Goal: Task Accomplishment & Management: Manage account settings

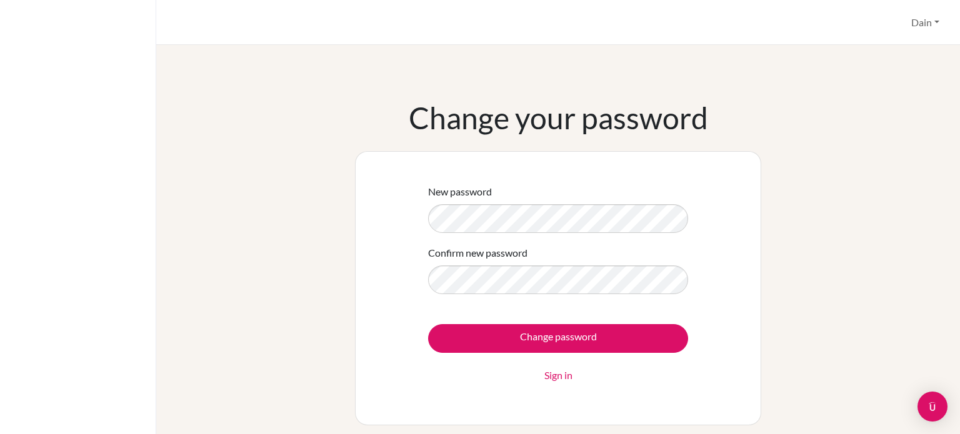
click at [387, 222] on div "New password Confirm new password Change password Sign in" at bounding box center [558, 288] width 406 height 274
click at [374, 345] on div "New password Confirm new password Change password Sign in" at bounding box center [558, 288] width 406 height 274
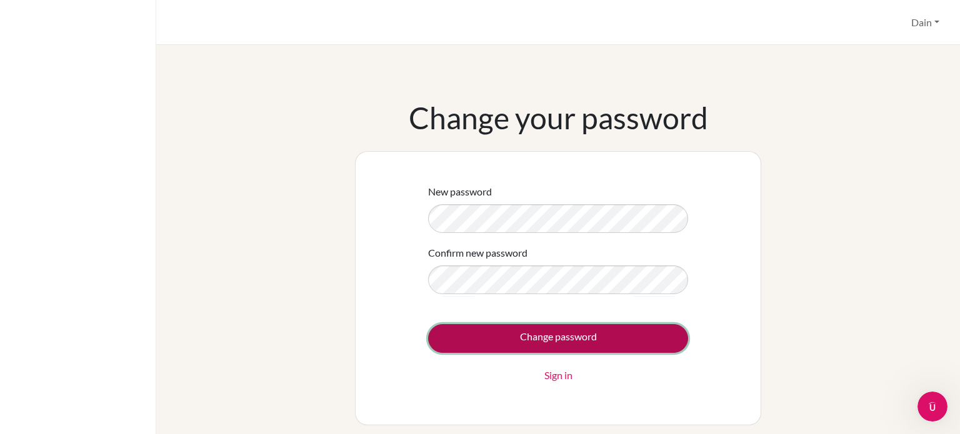
click at [467, 336] on input "Change password" at bounding box center [558, 338] width 260 height 29
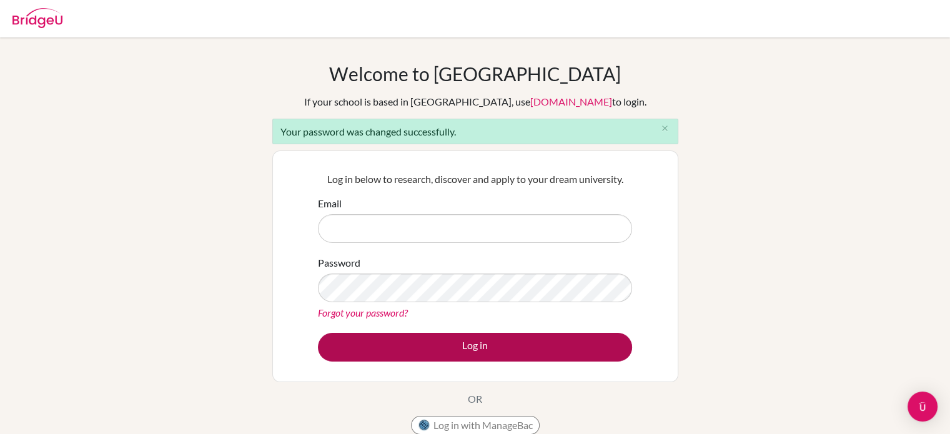
type input "[EMAIL_ADDRESS][DOMAIN_NAME]"
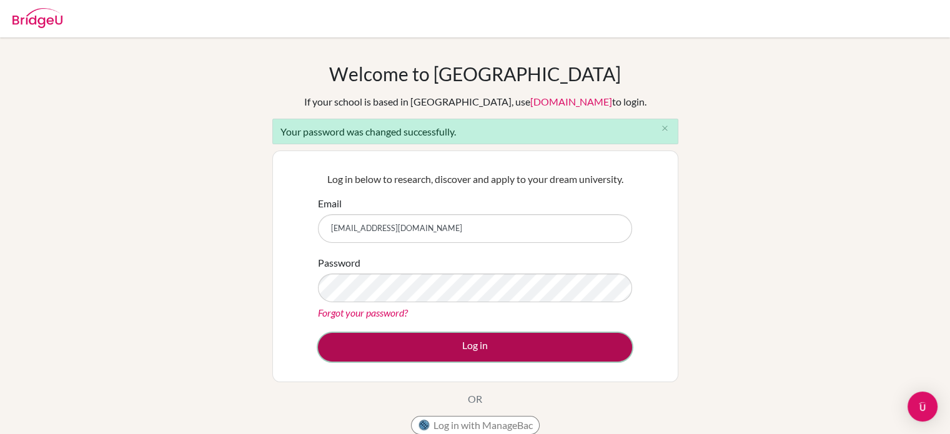
click at [417, 341] on button "Log in" at bounding box center [475, 347] width 314 height 29
